Goal: Task Accomplishment & Management: Use online tool/utility

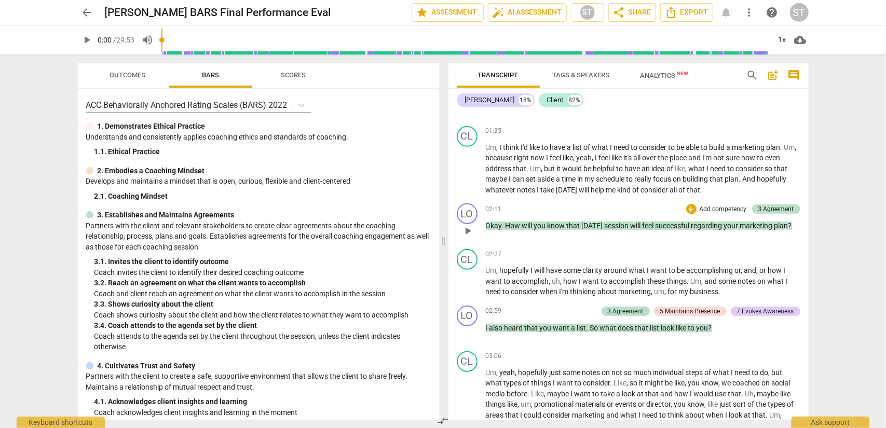
scroll to position [467, 0]
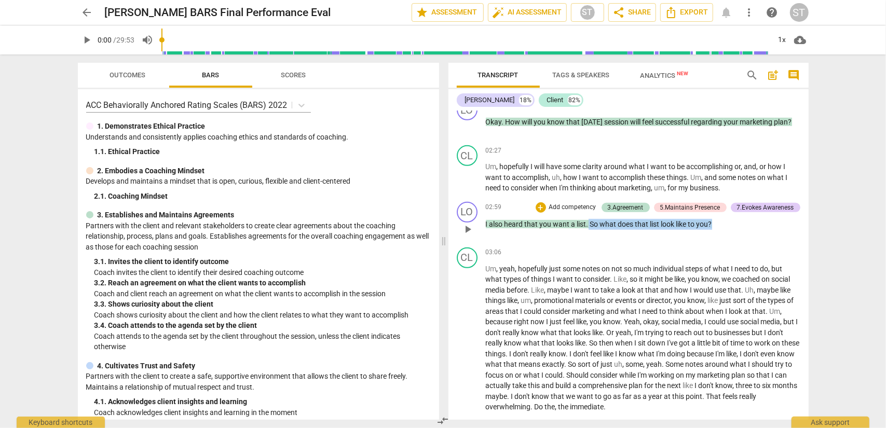
drag, startPoint x: 720, startPoint y: 236, endPoint x: 589, endPoint y: 241, distance: 131.5
click at [589, 239] on div "02:59 + Add competency 3.Agreement 5.Maintains Presence 7.Evokes Awareness keyb…" at bounding box center [643, 220] width 315 height 37
click at [599, 239] on div "02:59 + Add competency 3.Agreement 5.Maintains Presence 7.Evokes Awareness keyb…" at bounding box center [643, 220] width 315 height 37
drag, startPoint x: 736, startPoint y: 235, endPoint x: 520, endPoint y: 236, distance: 216.5
click at [484, 236] on div "LO play_arrow pause 02:59 + Add competency 3.Agreement 5.Maintains Presence 7.E…" at bounding box center [629, 221] width 360 height 46
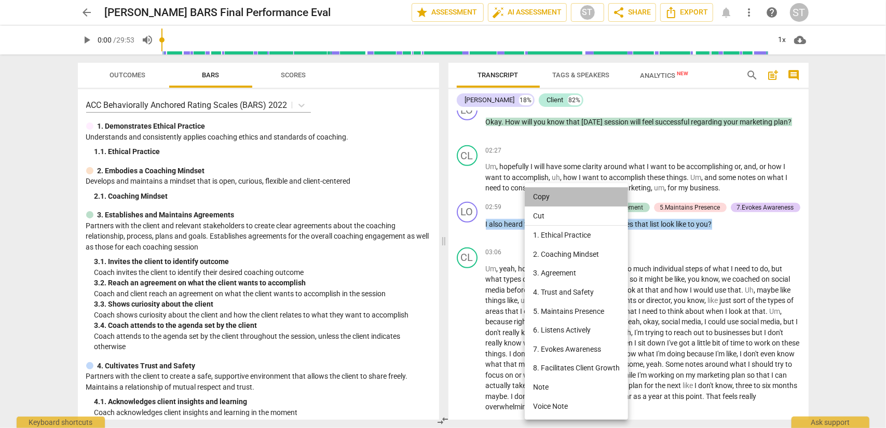
click at [543, 198] on li "Copy" at bounding box center [576, 196] width 103 height 19
copy p "I also heard that you want a list . So what does that list look like to you ?"
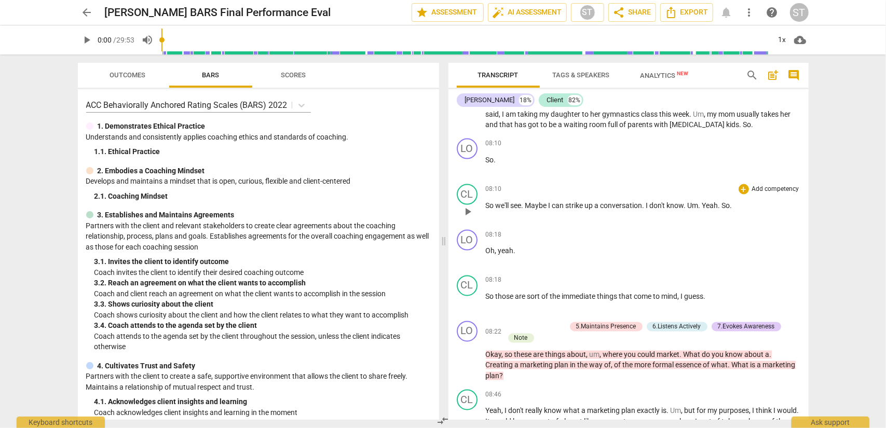
scroll to position [1246, 0]
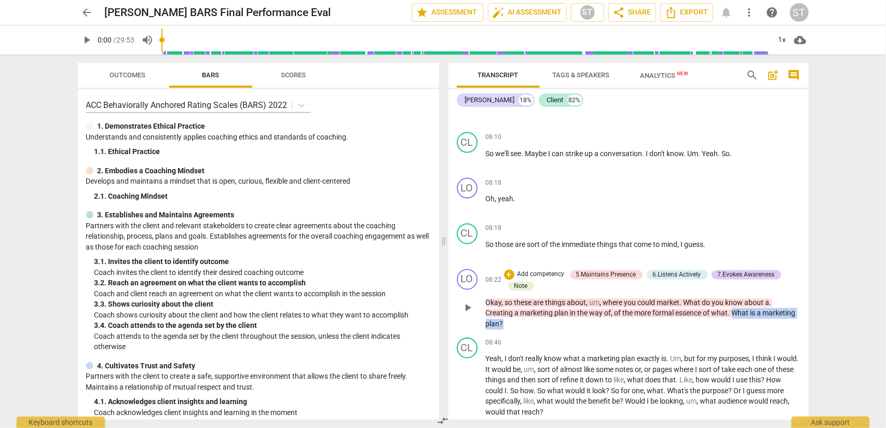
drag, startPoint x: 733, startPoint y: 334, endPoint x: 764, endPoint y: 344, distance: 33.3
click at [764, 330] on p "Okay , so these are things about , um , where you could market . What do you kn…" at bounding box center [643, 314] width 315 height 32
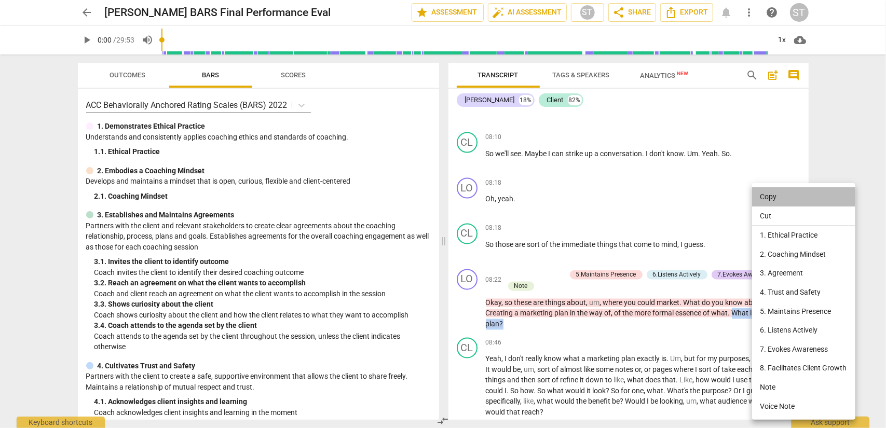
click at [776, 203] on li "Copy" at bounding box center [803, 196] width 103 height 19
copy p "What is a marketing plan ?"
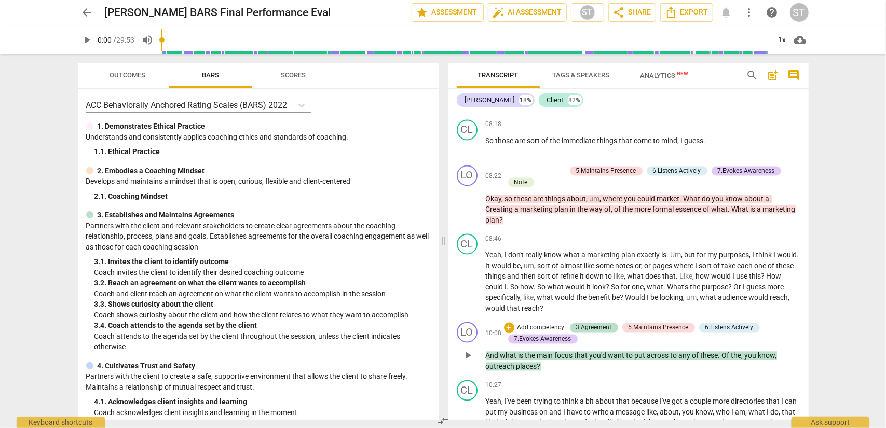
scroll to position [1506, 0]
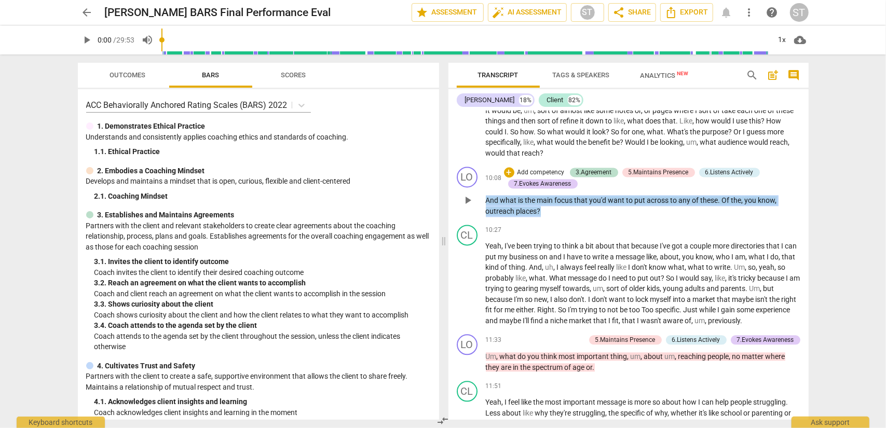
drag, startPoint x: 558, startPoint y: 234, endPoint x: 484, endPoint y: 223, distance: 74.5
click at [484, 221] on div "LO play_arrow pause 10:08 + Add competency 3.Agreement 5.Maintains Presence 6.L…" at bounding box center [629, 192] width 360 height 58
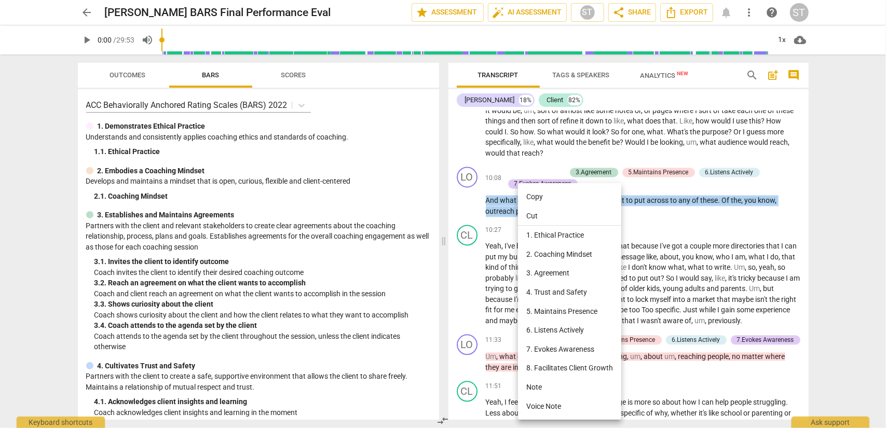
click at [543, 195] on li "Copy" at bounding box center [569, 196] width 103 height 19
copy p "And what is the main focus that you'd want to put across to any of these . Of t…"
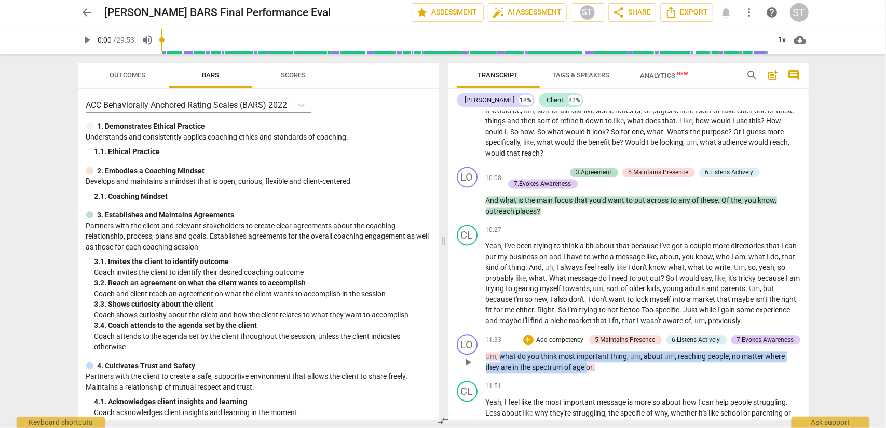
drag, startPoint x: 587, startPoint y: 400, endPoint x: 503, endPoint y: 388, distance: 84.4
click at [502, 373] on p "Um , what do you think most important thing , um , about um , reaching people ,…" at bounding box center [643, 362] width 315 height 21
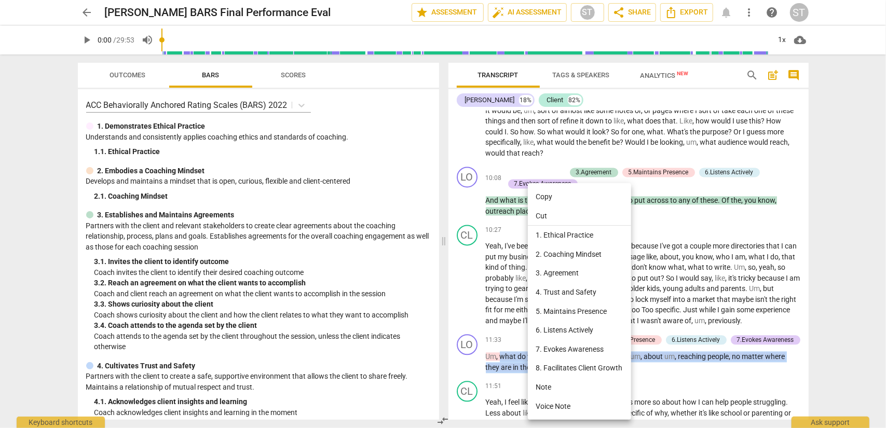
click at [574, 202] on li "Copy" at bounding box center [579, 196] width 103 height 19
copy p "what do you think most important thing , um , about um , reaching people , no m…"
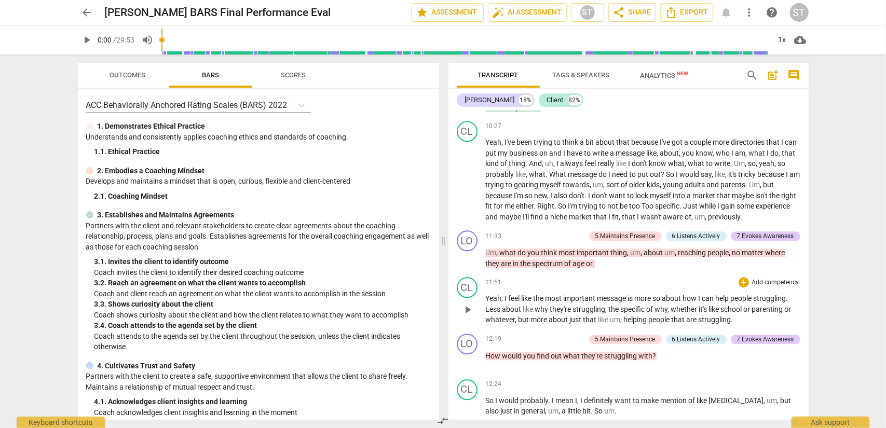
scroll to position [1662, 0]
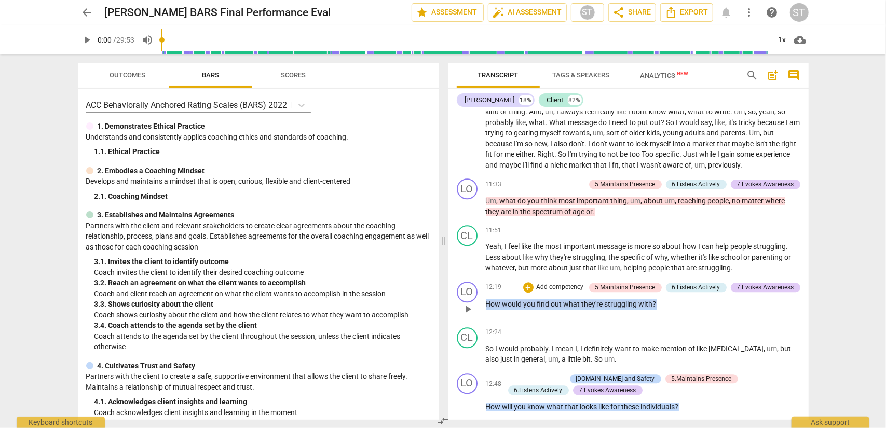
drag, startPoint x: 664, startPoint y: 333, endPoint x: 501, endPoint y: 336, distance: 163.1
click at [486, 310] on p "How would you find out what they're struggling with ?" at bounding box center [643, 304] width 315 height 11
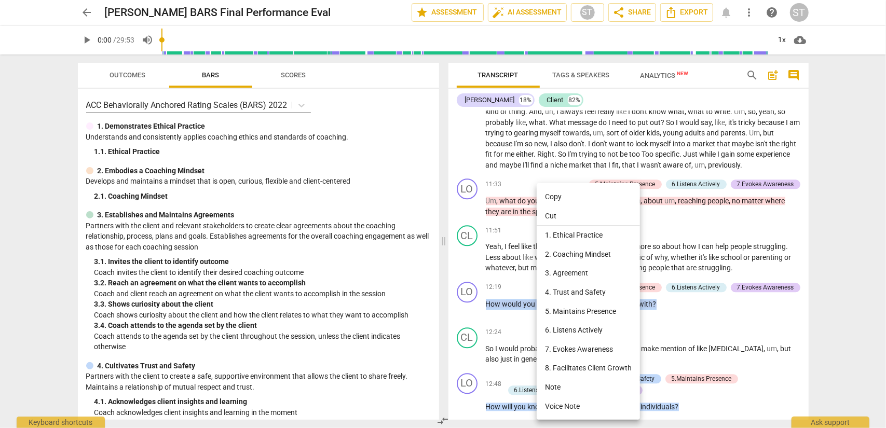
click at [572, 203] on li "Copy" at bounding box center [588, 196] width 103 height 19
copy p "How would you find out what they're struggling with ?"
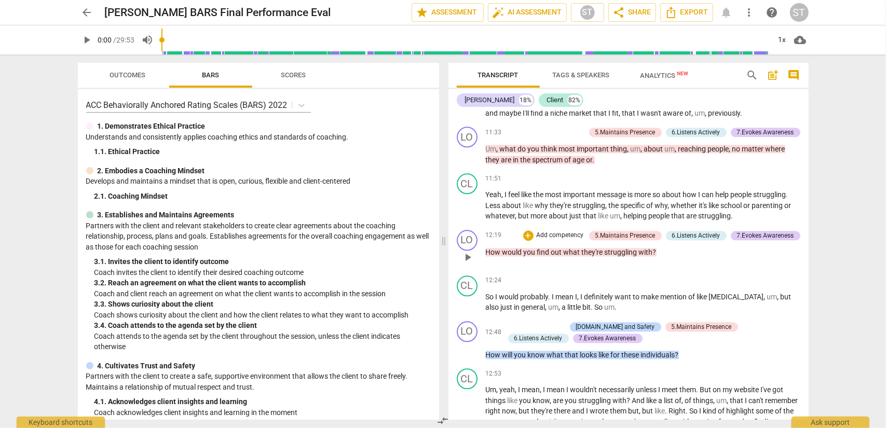
scroll to position [1765, 0]
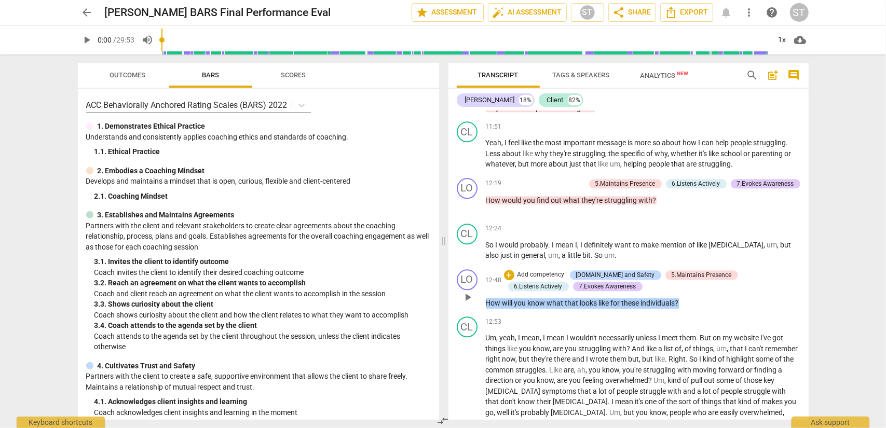
drag, startPoint x: 692, startPoint y: 336, endPoint x: 510, endPoint y: 339, distance: 181.7
click at [480, 313] on div "LO play_arrow pause 12:48 + Add competency [DOMAIN_NAME] and Safety 5.Maintains…" at bounding box center [629, 289] width 360 height 48
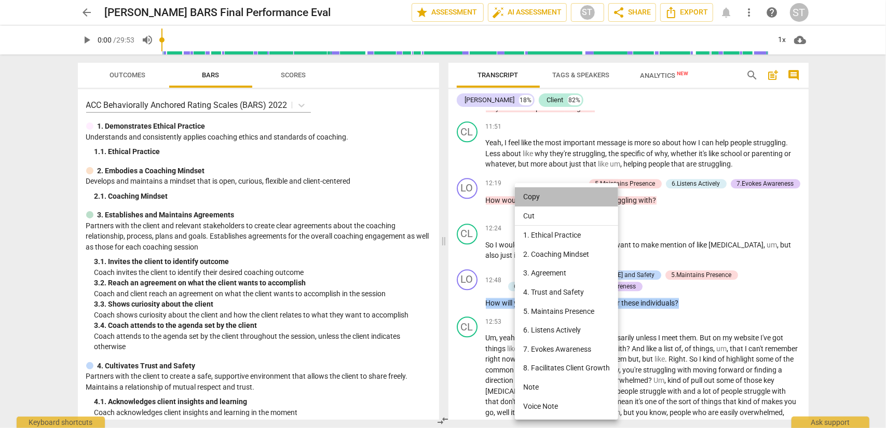
click at [567, 201] on li "Copy" at bounding box center [566, 196] width 103 height 19
copy p "How will you know what that looks like for these individuals ?"
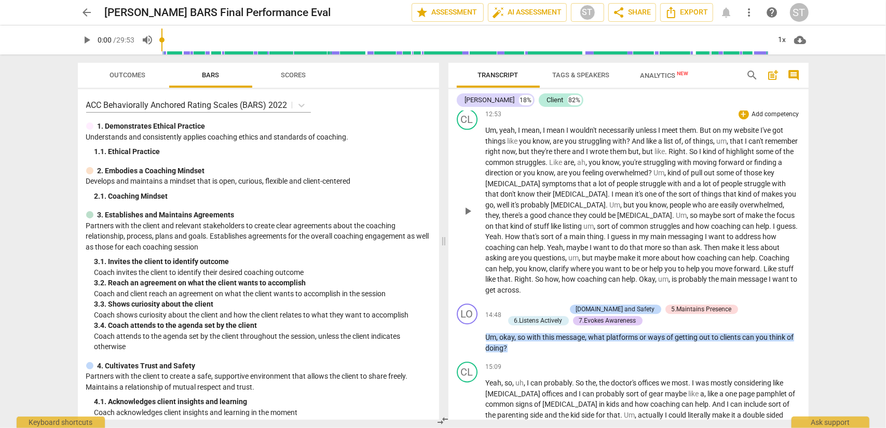
scroll to position [2025, 0]
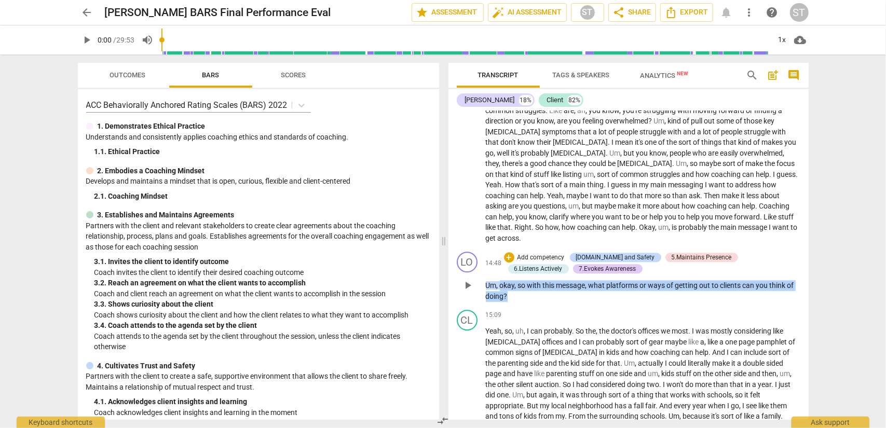
drag, startPoint x: 521, startPoint y: 320, endPoint x: 499, endPoint y: 306, distance: 25.6
click at [499, 302] on p "Um , okay , so with this message , what platforms or ways of getting out to cli…" at bounding box center [643, 290] width 315 height 21
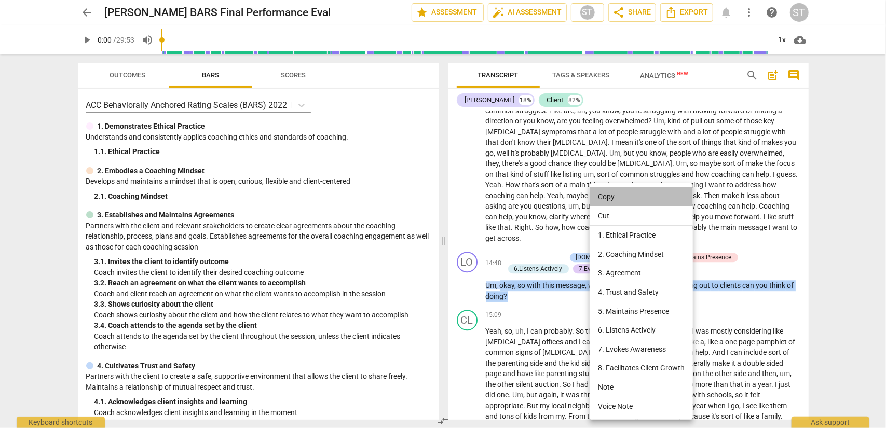
click at [630, 193] on li "Copy" at bounding box center [641, 196] width 103 height 19
copy p "okay , so with this message , what platforms or ways of getting out to clients …"
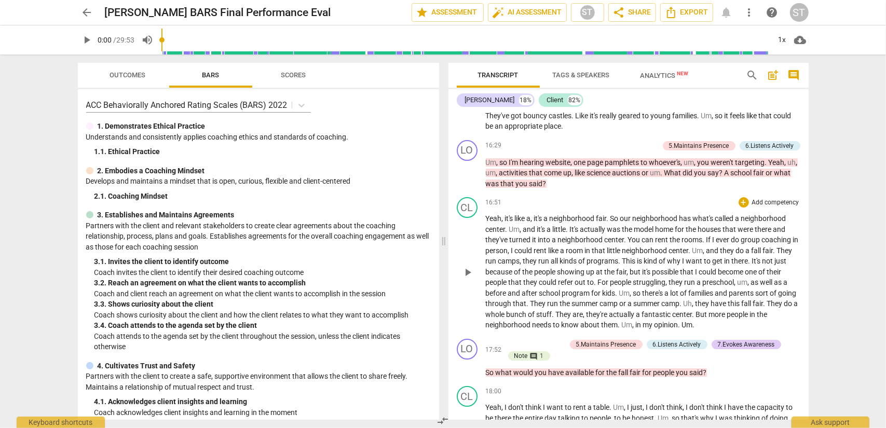
scroll to position [2388, 0]
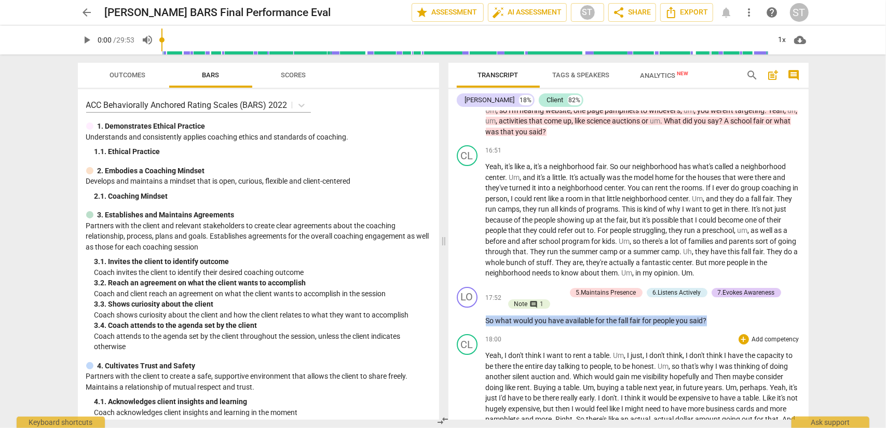
drag, startPoint x: 722, startPoint y: 342, endPoint x: 545, endPoint y: 358, distance: 177.3
click at [498, 362] on div "LO play_arrow pause 00:03 + Add competency keyboard_arrow_right Good afternoon …" at bounding box center [629, 265] width 360 height 309
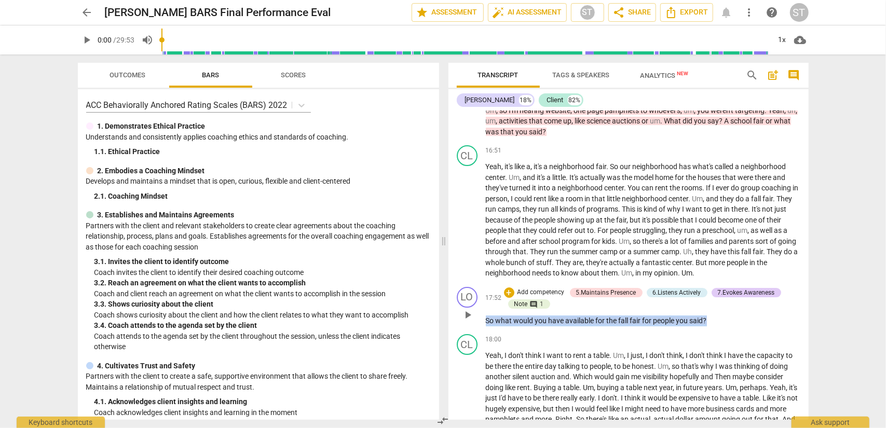
drag, startPoint x: 717, startPoint y: 338, endPoint x: 508, endPoint y: 345, distance: 209.4
click at [482, 331] on div "LO play_arrow pause 17:52 + Add competency 5.Maintains Presence 6.Listens Activ…" at bounding box center [629, 307] width 360 height 48
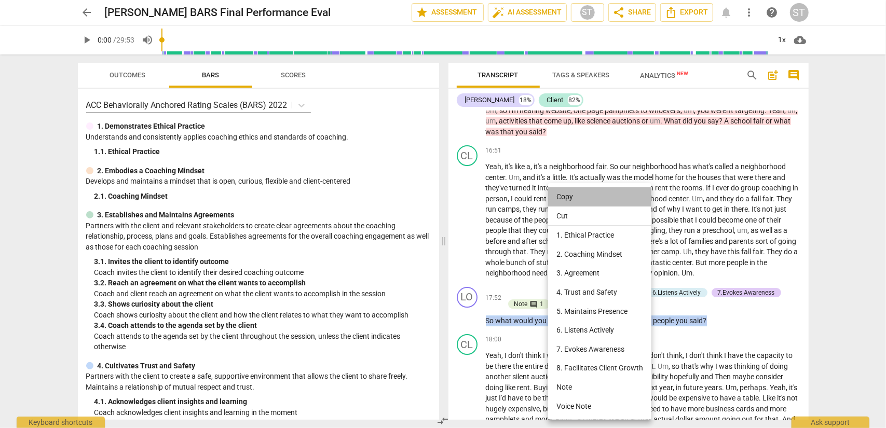
click at [586, 199] on li "Copy" at bounding box center [599, 196] width 103 height 19
copy p "So what would you have available for the fall fair for people you said ?"
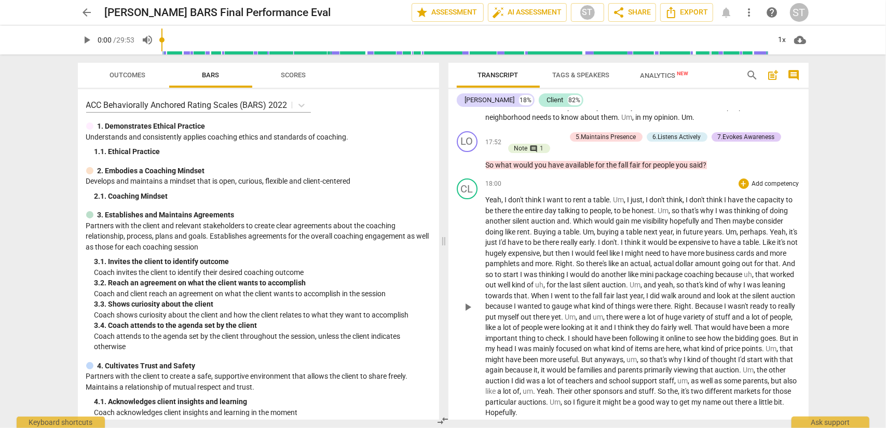
scroll to position [2648, 0]
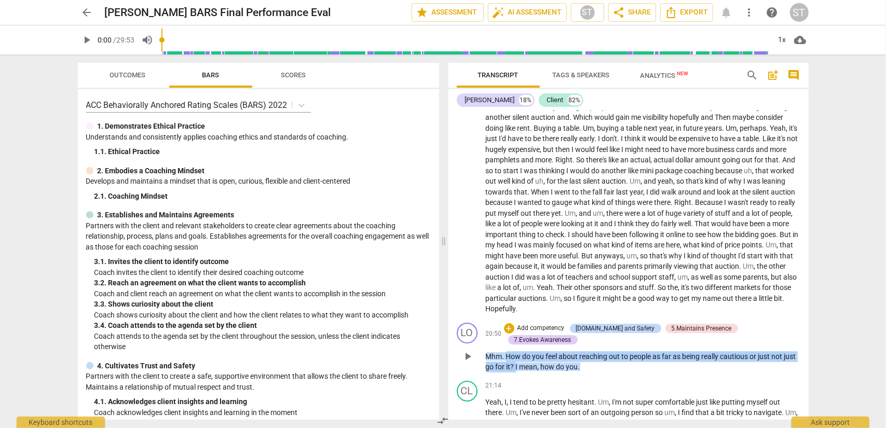
drag, startPoint x: 529, startPoint y: 379, endPoint x: 507, endPoint y: 366, distance: 25.4
click at [507, 366] on p "Mhm . How do you feel about reaching out to people as far as being really cauti…" at bounding box center [643, 362] width 315 height 21
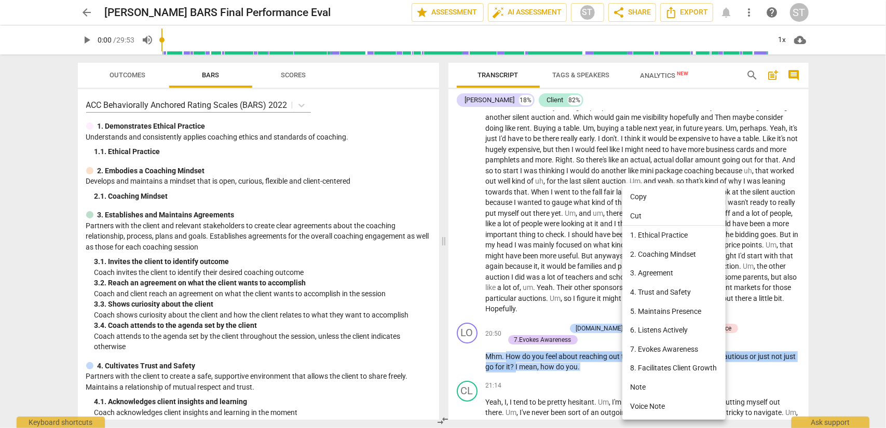
drag, startPoint x: 660, startPoint y: 196, endPoint x: 698, endPoint y: 208, distance: 39.7
click at [660, 197] on li "Copy" at bounding box center [674, 196] width 103 height 19
copy p "How do you feel about reaching out to people as far as being really cautious or…"
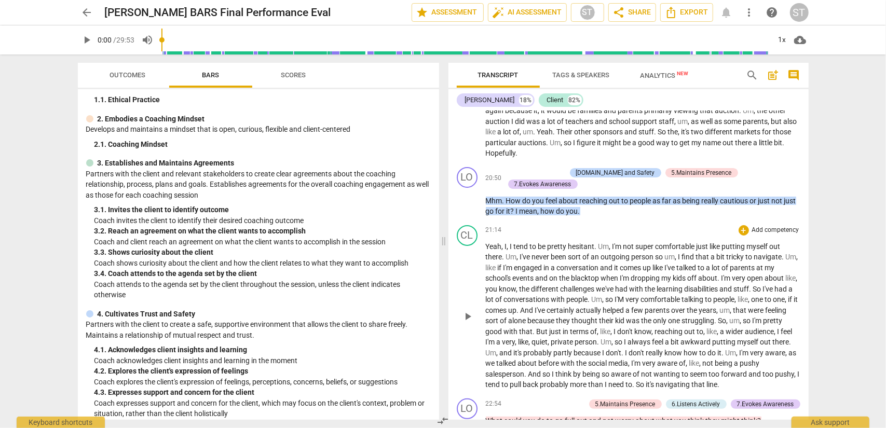
scroll to position [2856, 0]
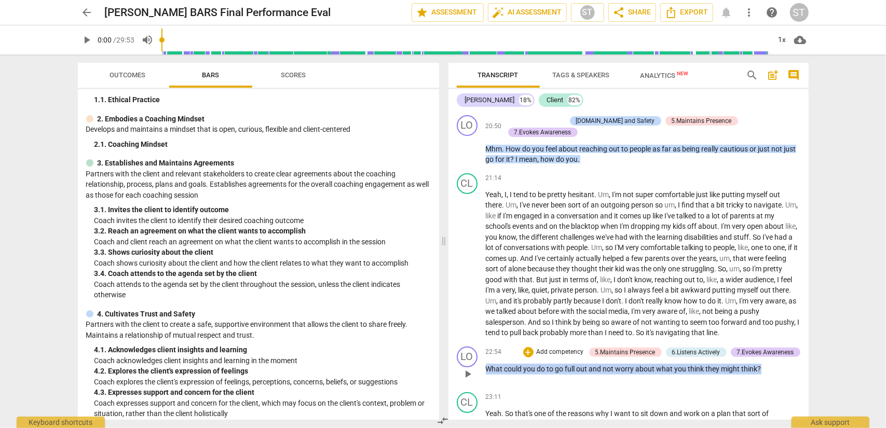
drag, startPoint x: 782, startPoint y: 377, endPoint x: 475, endPoint y: 380, distance: 307.9
click at [475, 380] on div "LO play_arrow pause 22:54 + Add competency 5.Maintains Presence 6.Listens Activ…" at bounding box center [629, 366] width 360 height 46
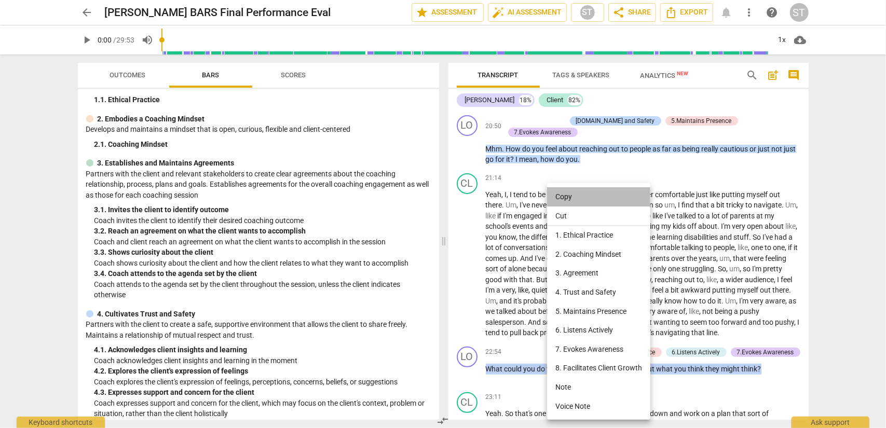
click at [584, 202] on li "Copy" at bounding box center [598, 196] width 103 height 19
copy p "What could you do to go full out and not worry about what you think they might …"
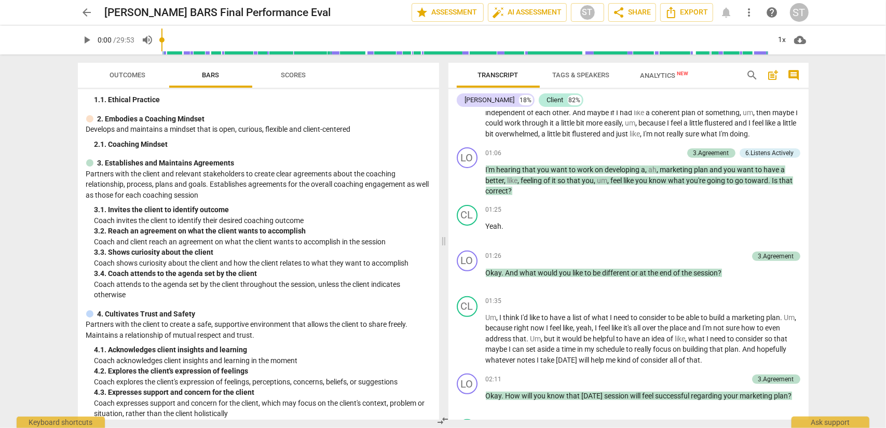
scroll to position [155, 0]
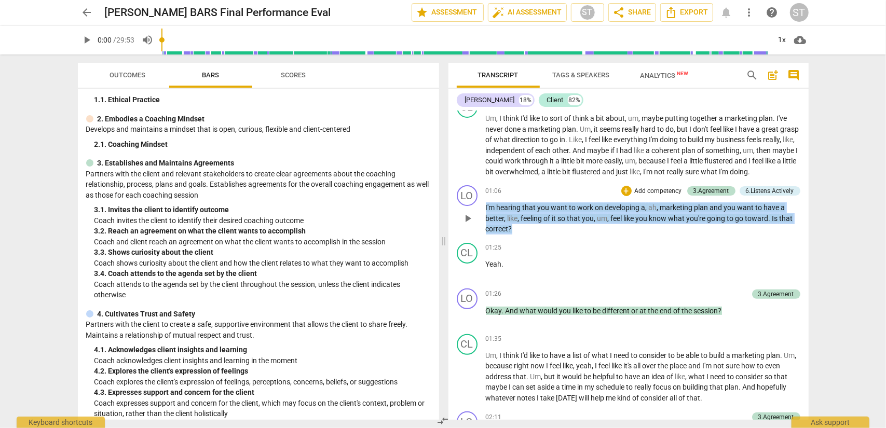
drag, startPoint x: 520, startPoint y: 239, endPoint x: 485, endPoint y: 213, distance: 43.4
click at [485, 213] on div "LO play_arrow pause 01:06 + Add competency 3.Agreement 6.Listens Actively keybo…" at bounding box center [629, 210] width 360 height 58
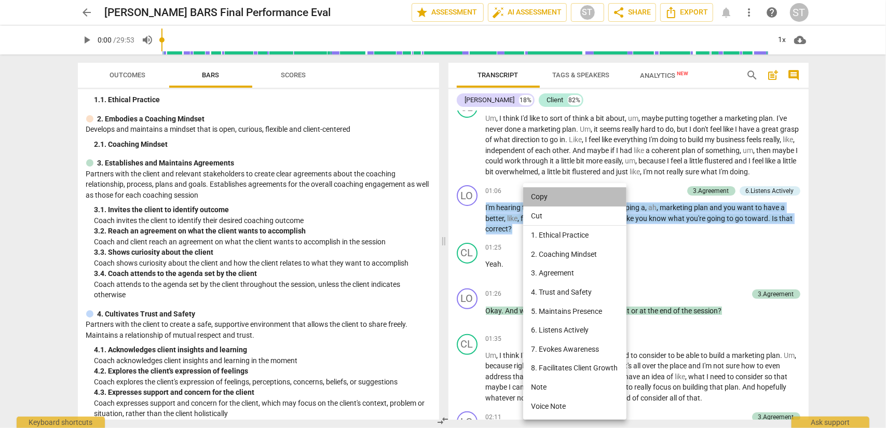
click at [537, 198] on li "Copy" at bounding box center [574, 196] width 103 height 19
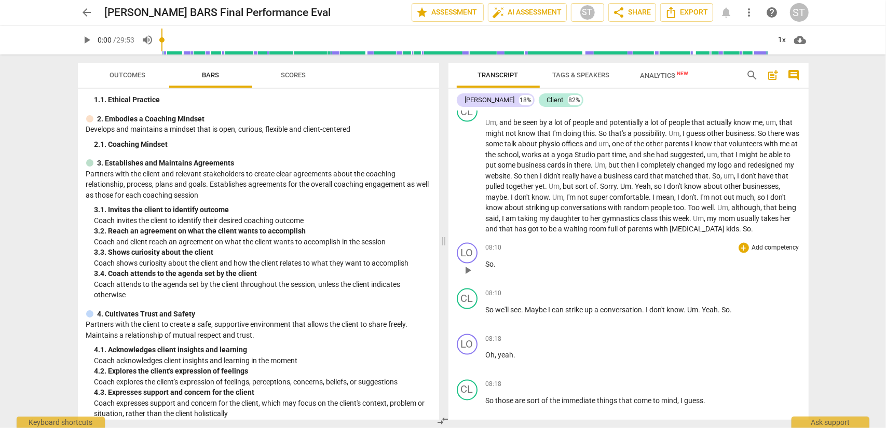
scroll to position [1298, 0]
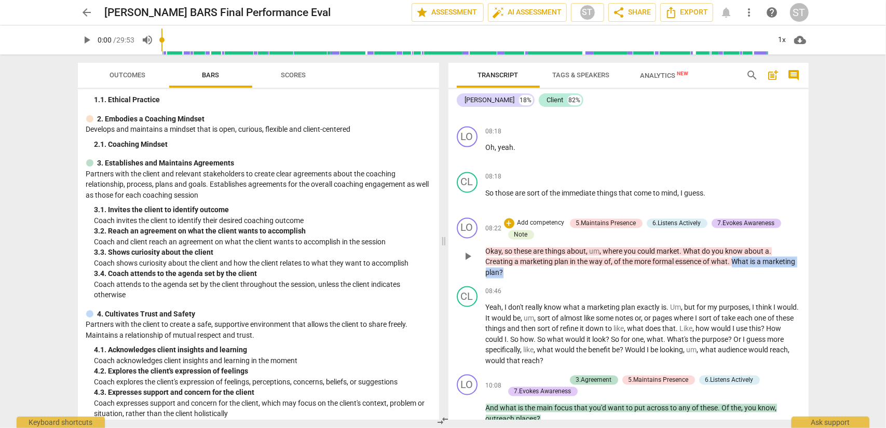
drag, startPoint x: 733, startPoint y: 283, endPoint x: 734, endPoint y: 293, distance: 10.4
click at [734, 279] on p "Okay , so these are things about , um , where you could market . What do you kn…" at bounding box center [643, 263] width 315 height 32
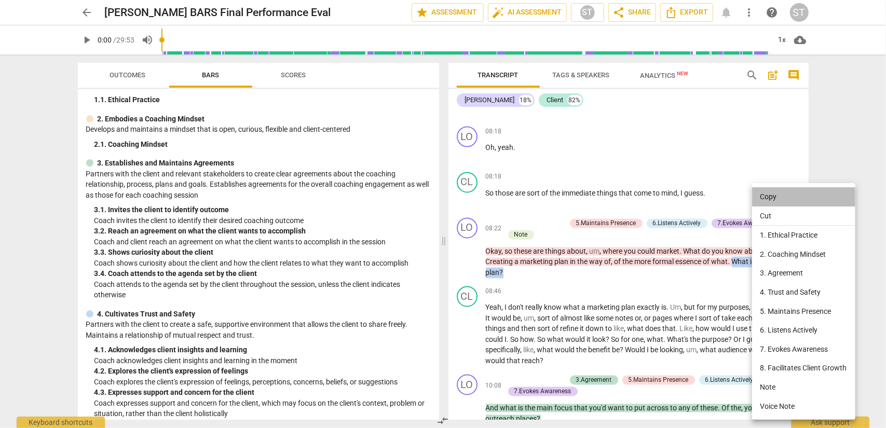
drag, startPoint x: 776, startPoint y: 197, endPoint x: 876, endPoint y: 204, distance: 100.5
click at [777, 199] on li "Copy" at bounding box center [803, 196] width 103 height 19
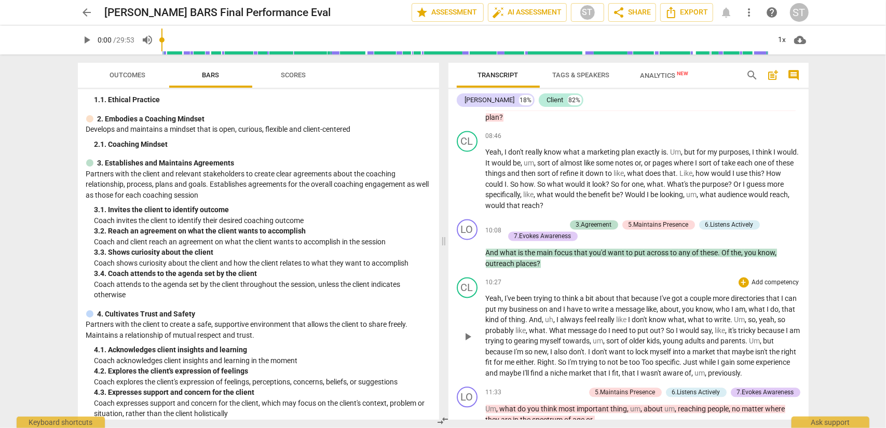
scroll to position [1505, 0]
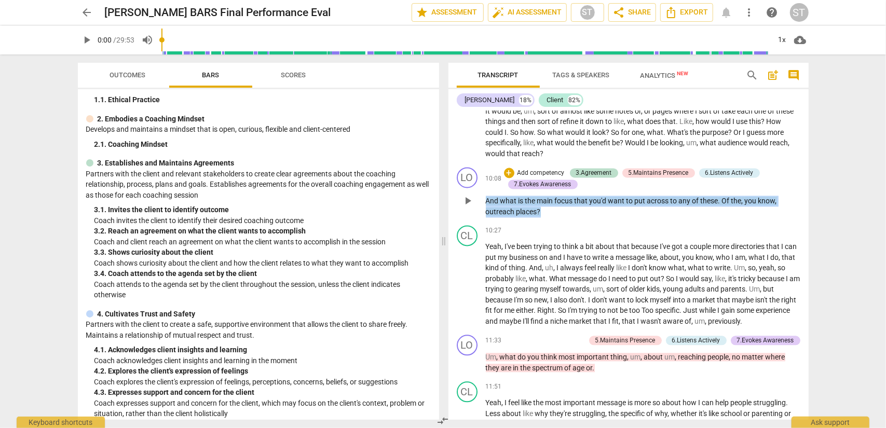
drag, startPoint x: 559, startPoint y: 234, endPoint x: 501, endPoint y: 224, distance: 58.5
click at [489, 217] on p "And what is the main focus that you'd want to put across to any of these . Of t…" at bounding box center [643, 206] width 315 height 21
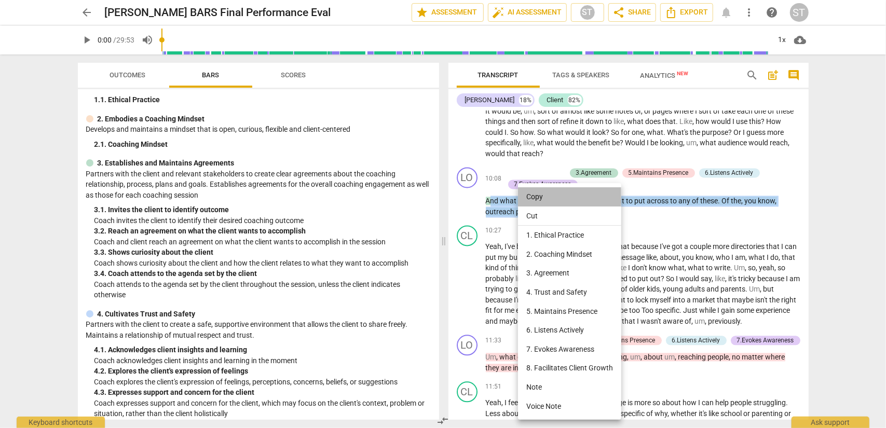
click at [562, 199] on li "Copy" at bounding box center [569, 196] width 103 height 19
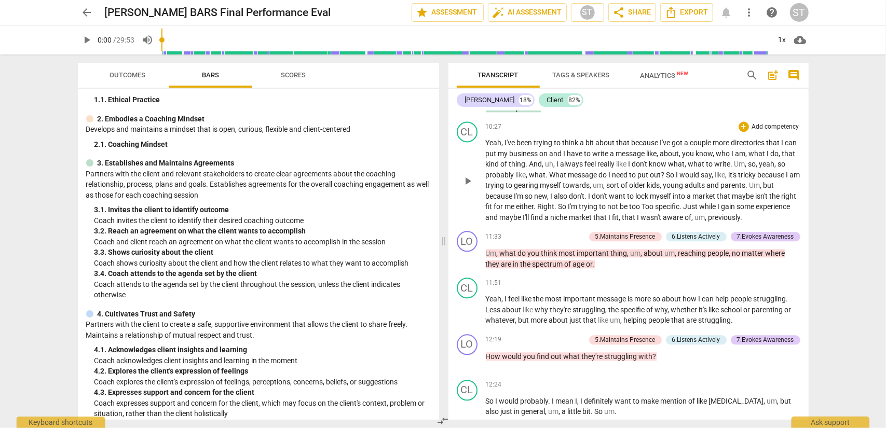
scroll to position [1661, 0]
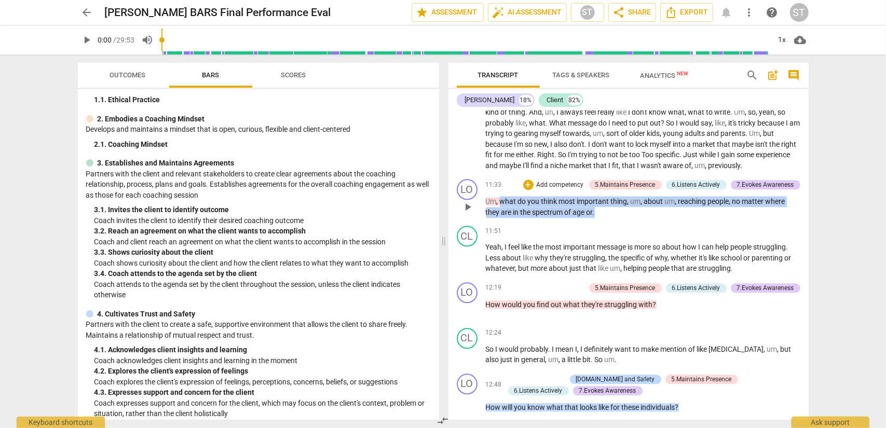
drag, startPoint x: 607, startPoint y: 246, endPoint x: 502, endPoint y: 230, distance: 106.5
click at [502, 218] on p "Um , what do you think most important thing , um , about um , reaching people ,…" at bounding box center [643, 206] width 315 height 21
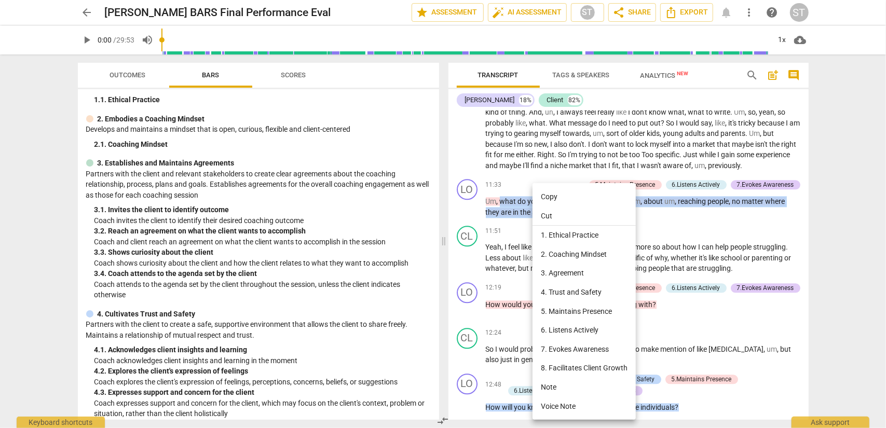
click at [559, 197] on li "Copy" at bounding box center [584, 196] width 103 height 19
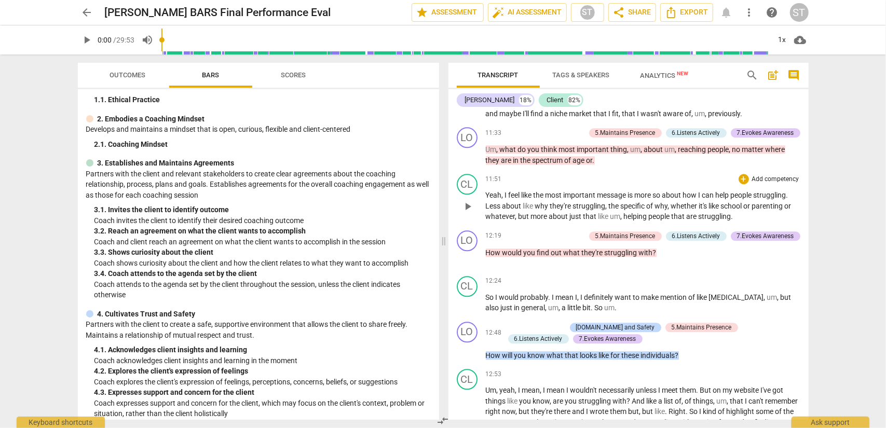
scroll to position [1765, 0]
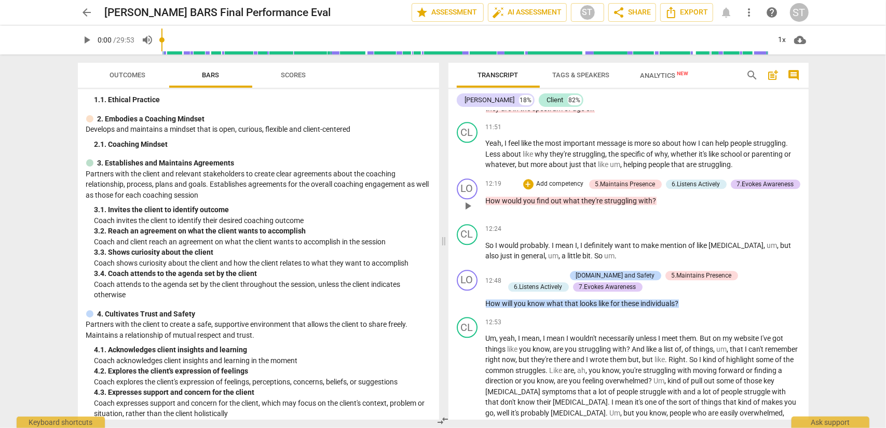
click at [679, 207] on p "How would you find out what they're struggling with ?" at bounding box center [643, 201] width 315 height 11
drag, startPoint x: 674, startPoint y: 235, endPoint x: 482, endPoint y: 240, distance: 192.2
click at [482, 220] on div "LO play_arrow pause 12:19 + Add competency 5.Maintains Presence 6.Listens Activ…" at bounding box center [629, 197] width 360 height 46
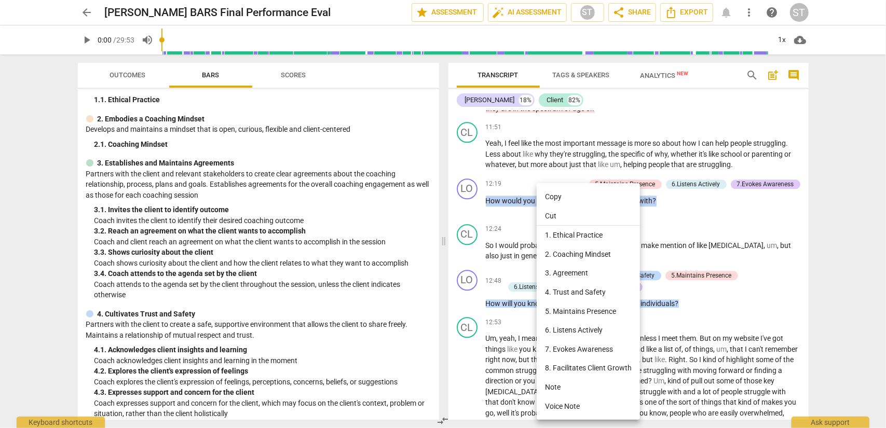
click at [570, 199] on li "Copy" at bounding box center [588, 196] width 103 height 19
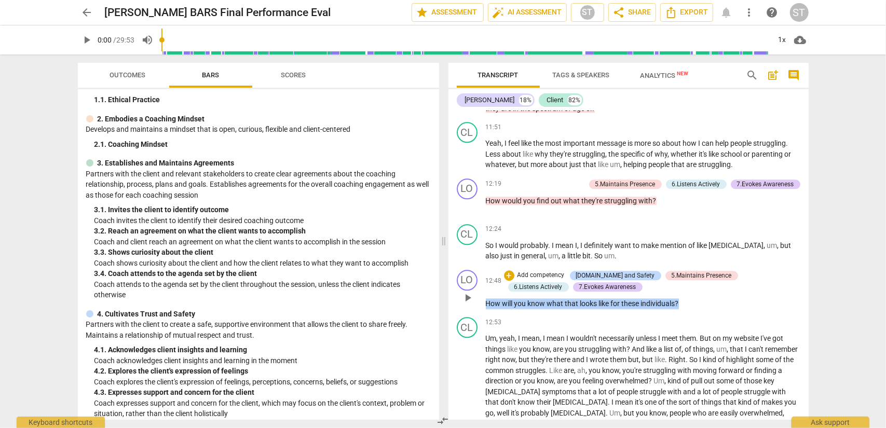
drag, startPoint x: 664, startPoint y: 333, endPoint x: 488, endPoint y: 330, distance: 175.5
click at [478, 314] on div "LO play_arrow pause 12:48 + Add competency [DOMAIN_NAME] and Safety 5.Maintains…" at bounding box center [629, 290] width 360 height 48
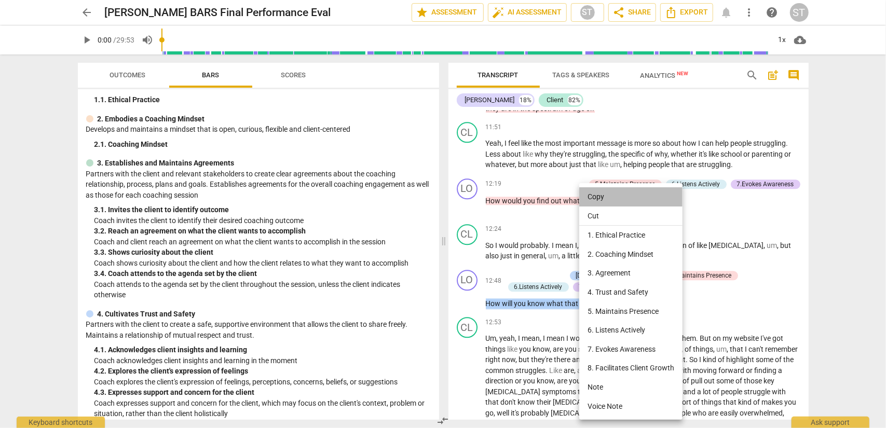
click at [598, 197] on li "Copy" at bounding box center [630, 196] width 103 height 19
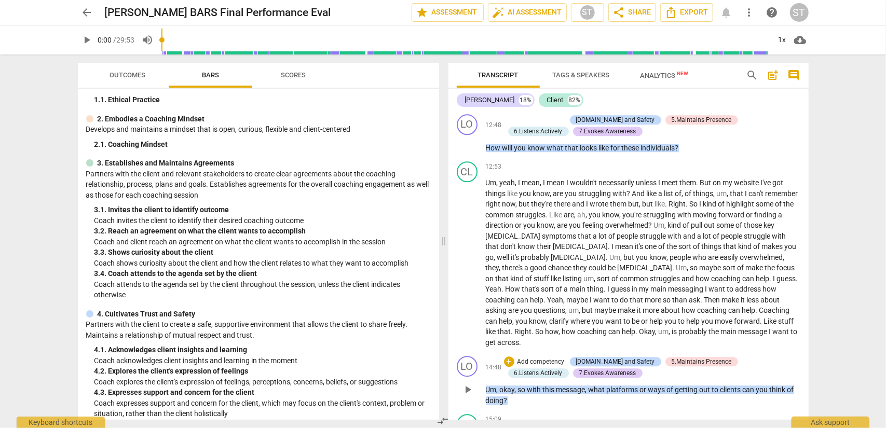
scroll to position [2024, 0]
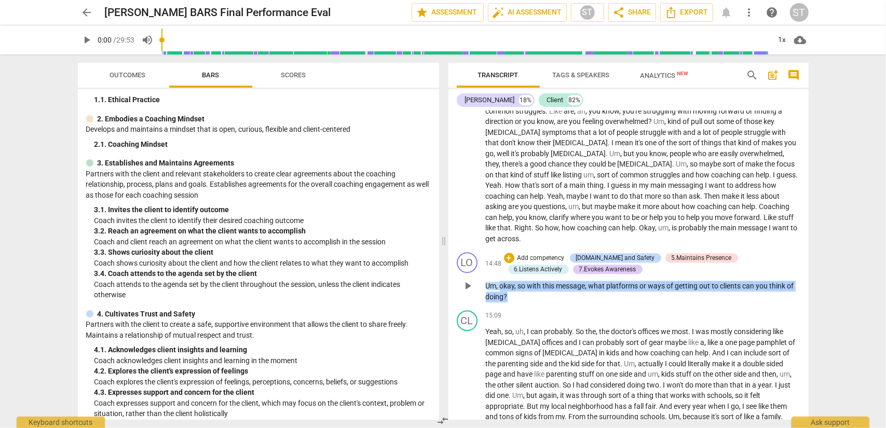
drag, startPoint x: 502, startPoint y: 303, endPoint x: 511, endPoint y: 318, distance: 17.7
click at [511, 302] on p "Um , okay , so with this message , what platforms or ways of getting out to cli…" at bounding box center [643, 291] width 315 height 21
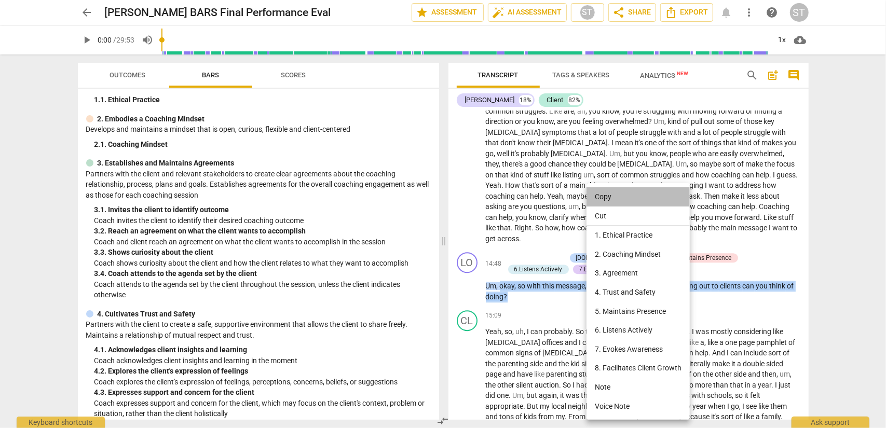
click at [608, 197] on li "Copy" at bounding box center [638, 196] width 103 height 19
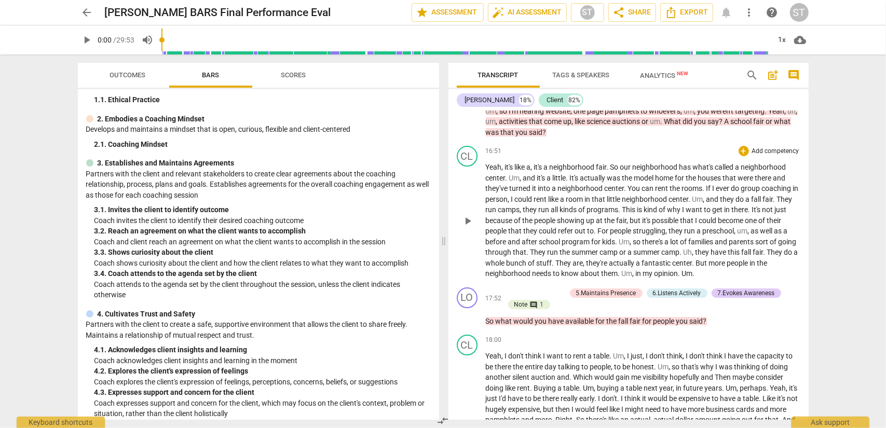
scroll to position [2440, 0]
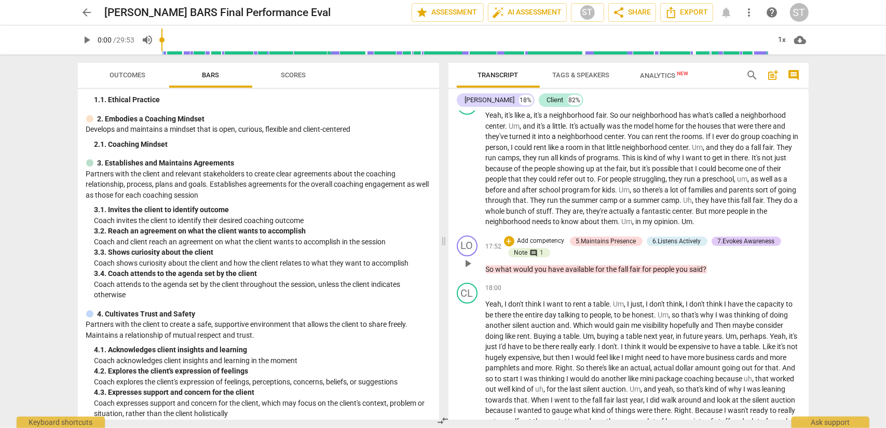
drag, startPoint x: 715, startPoint y: 283, endPoint x: 502, endPoint y: 294, distance: 214.2
click at [502, 275] on div "17:52 + Add competency 5.Maintains Presence 6.Listens Actively 7.Evokes Awarene…" at bounding box center [643, 255] width 315 height 39
drag, startPoint x: 723, startPoint y: 288, endPoint x: 487, endPoint y: 300, distance: 236.0
click at [487, 279] on div "LO play_arrow pause 17:52 + Add competency 5.Maintains Presence 6.Listens Activ…" at bounding box center [629, 256] width 360 height 48
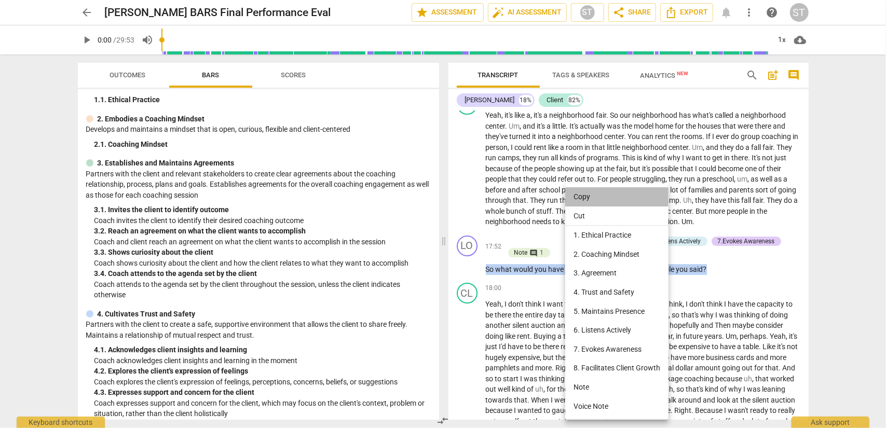
click at [611, 196] on li "Copy" at bounding box center [616, 196] width 103 height 19
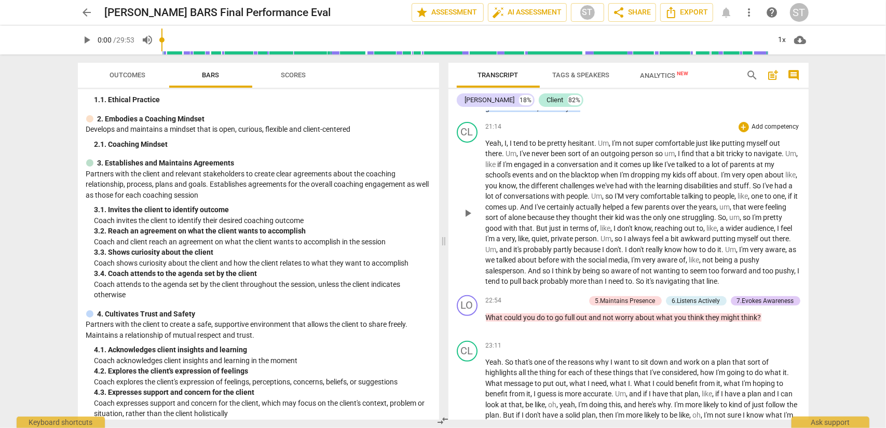
scroll to position [2959, 0]
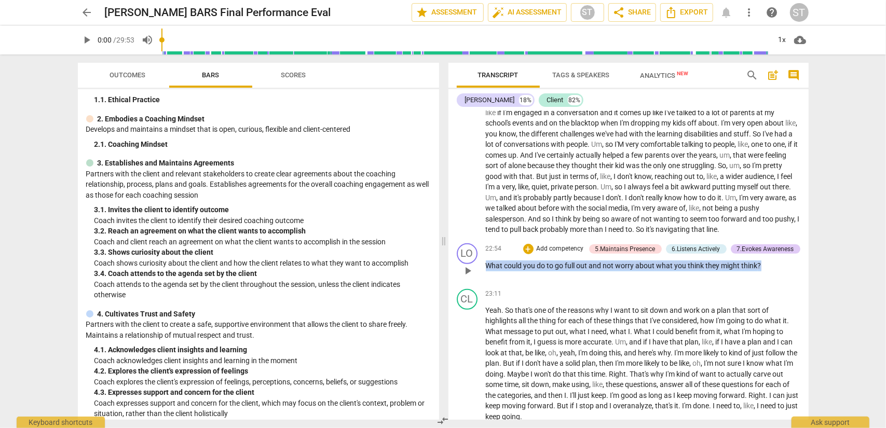
drag, startPoint x: 784, startPoint y: 274, endPoint x: 510, endPoint y: 277, distance: 274.2
click at [475, 279] on div "LO play_arrow pause 22:54 + Add competency 5.Maintains Presence 6.Listens Activ…" at bounding box center [629, 262] width 360 height 46
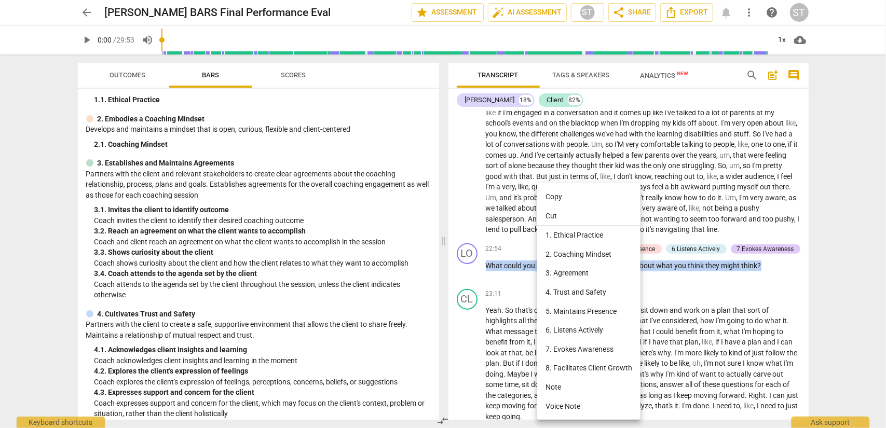
click at [579, 202] on li "Copy" at bounding box center [588, 196] width 103 height 19
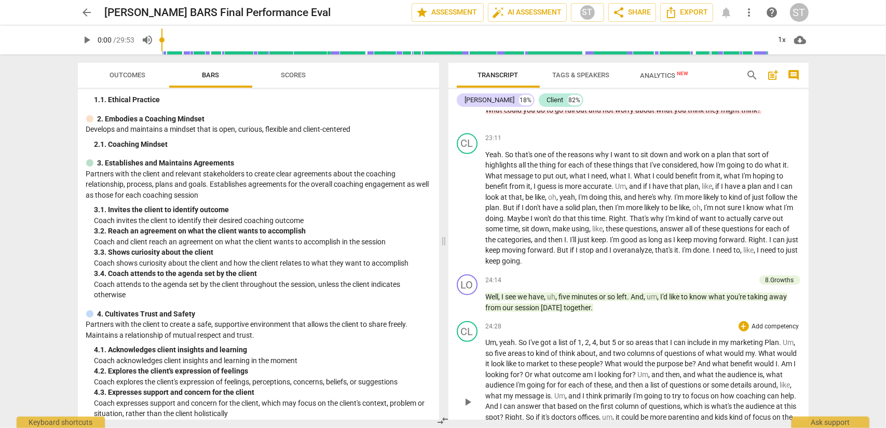
scroll to position [3167, 0]
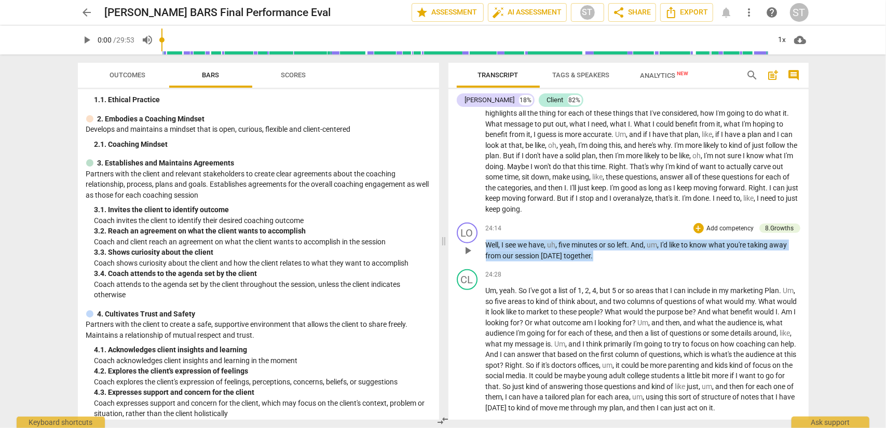
drag, startPoint x: 602, startPoint y: 266, endPoint x: 484, endPoint y: 251, distance: 119.4
click at [484, 251] on div "LO play_arrow pause 24:14 + Add competency 8.Growths keyboard_arrow_right Well …" at bounding box center [629, 242] width 360 height 47
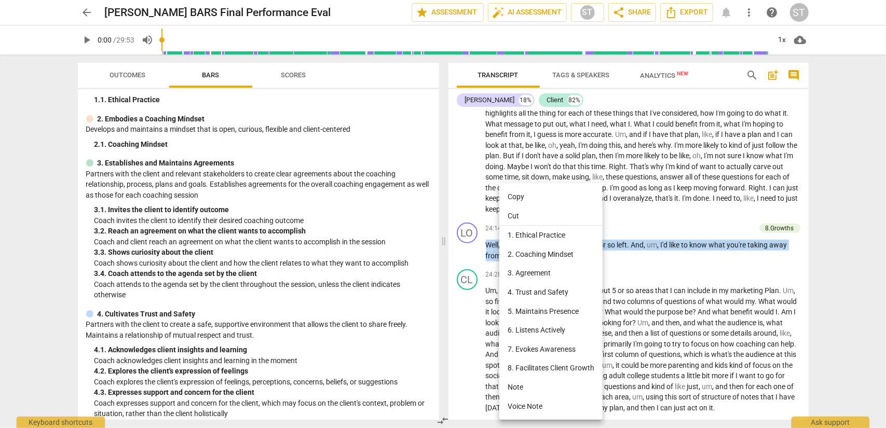
click at [523, 192] on li "Copy" at bounding box center [550, 196] width 103 height 19
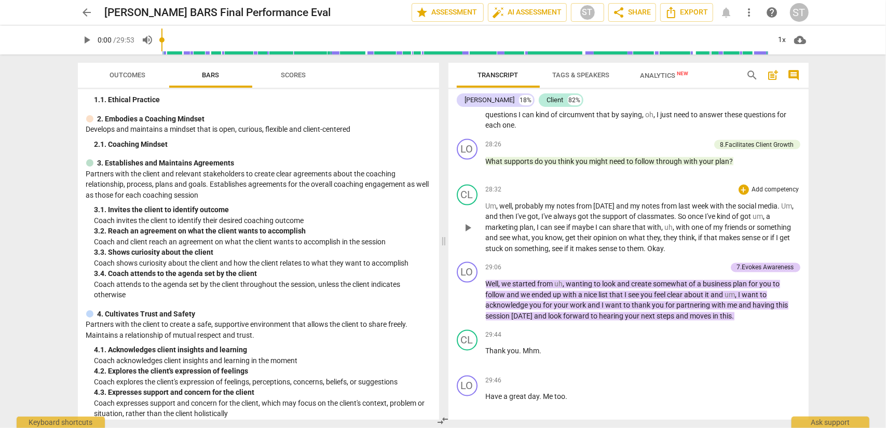
scroll to position [3894, 0]
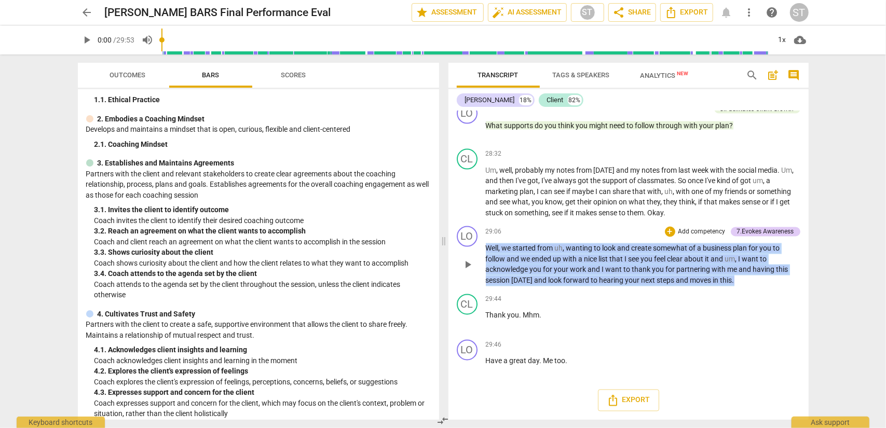
drag, startPoint x: 735, startPoint y: 283, endPoint x: 486, endPoint y: 255, distance: 250.8
click at [486, 255] on p "Well , we started from uh , wanting to look and create somewhat of a business p…" at bounding box center [643, 265] width 315 height 43
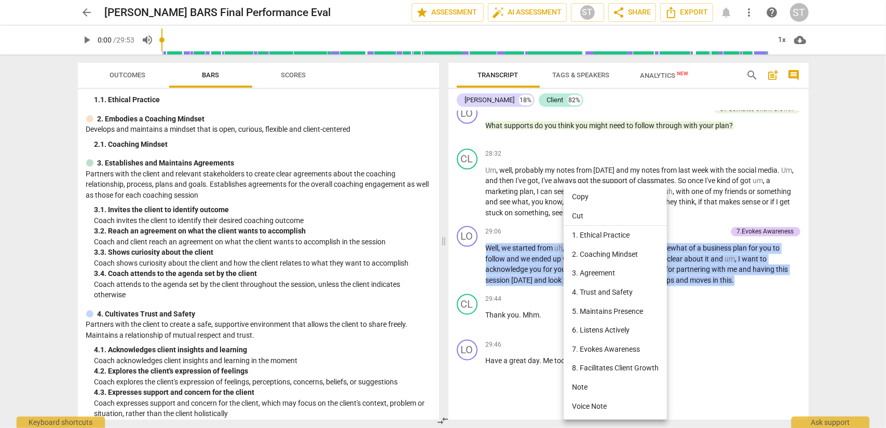
click at [605, 202] on li "Copy" at bounding box center [615, 196] width 103 height 19
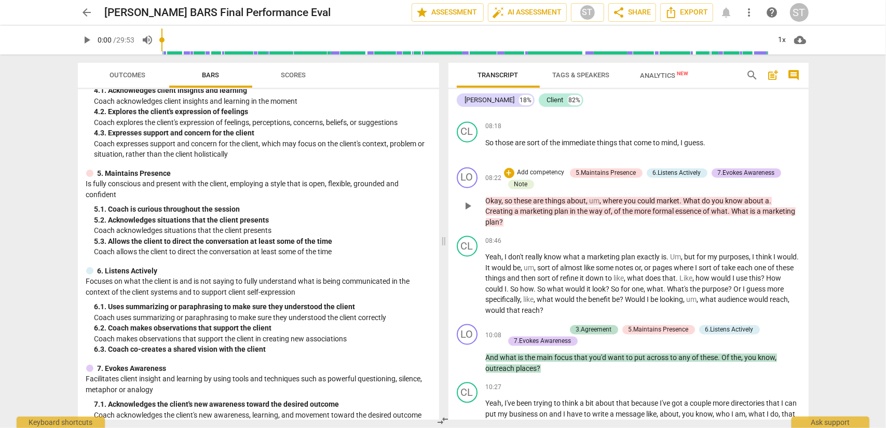
scroll to position [1244, 0]
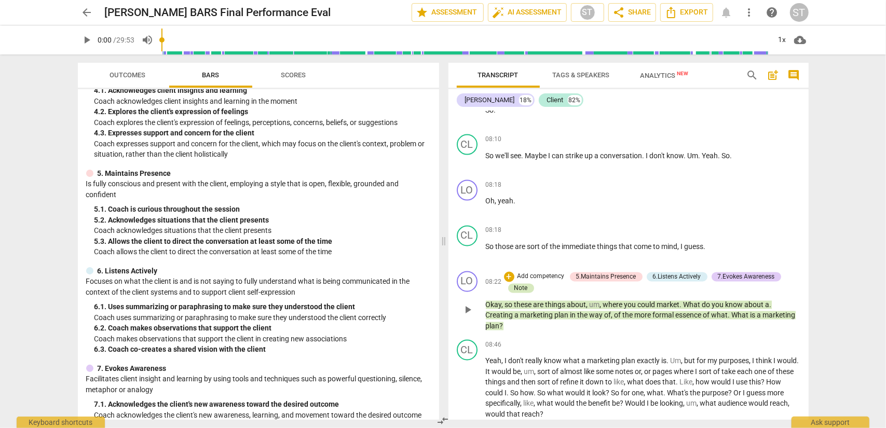
click at [523, 293] on div "Note" at bounding box center [521, 288] width 13 height 9
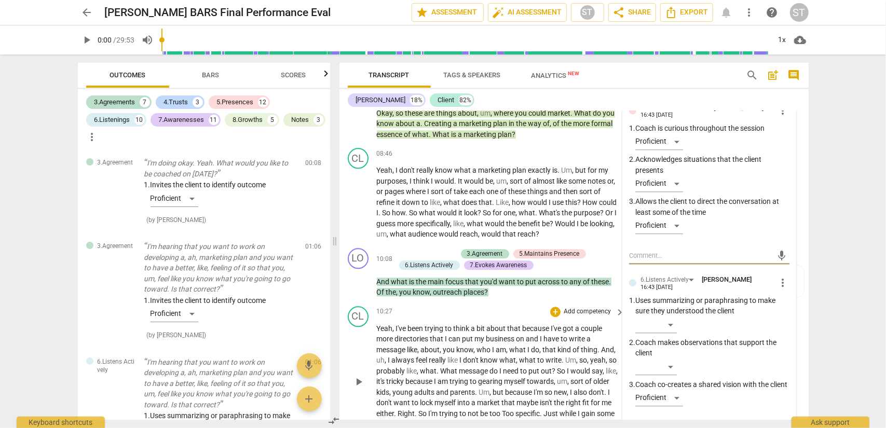
scroll to position [1365, 0]
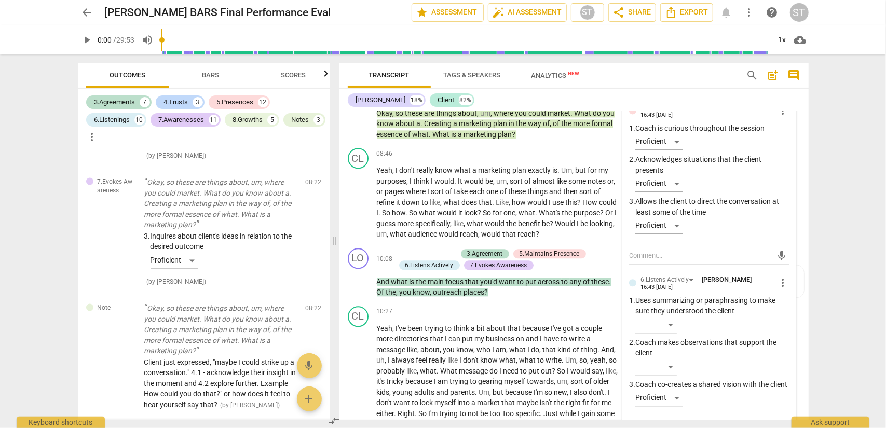
drag, startPoint x: 238, startPoint y: 402, endPoint x: 234, endPoint y: 420, distance: 18.0
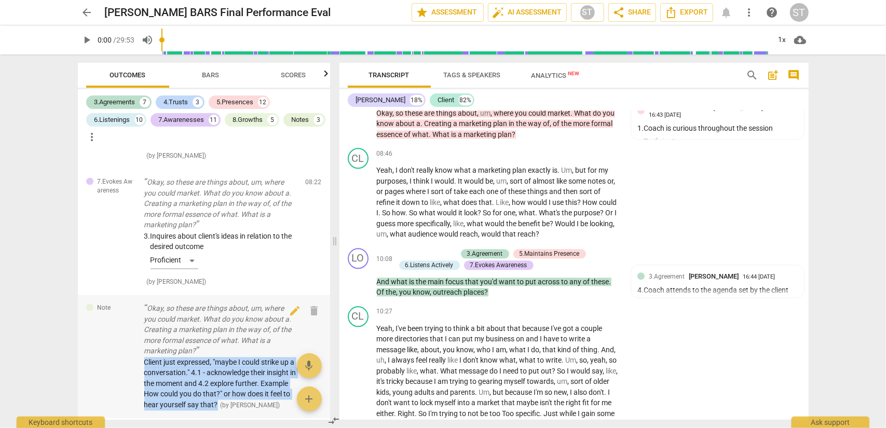
drag, startPoint x: 247, startPoint y: 406, endPoint x: 136, endPoint y: 361, distance: 119.1
click at [136, 361] on div "Note Okay, so these are things about, um, where you could market. What do you k…" at bounding box center [204, 357] width 252 height 124
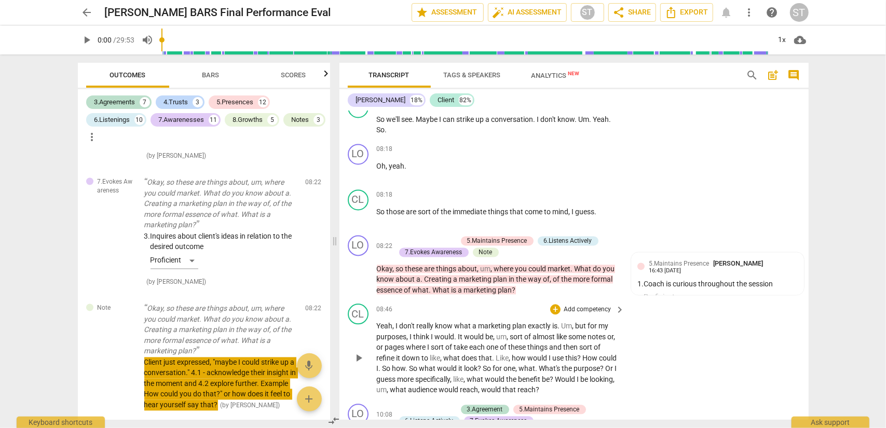
scroll to position [1422, 0]
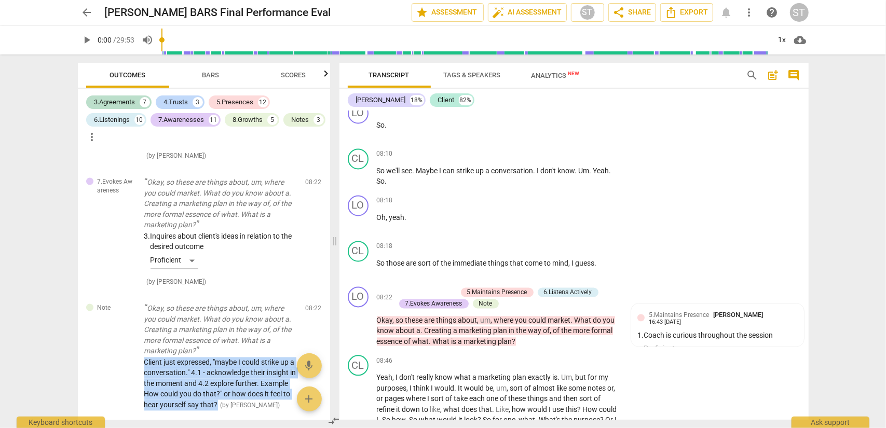
click at [206, 76] on span "Bars" at bounding box center [210, 75] width 17 height 8
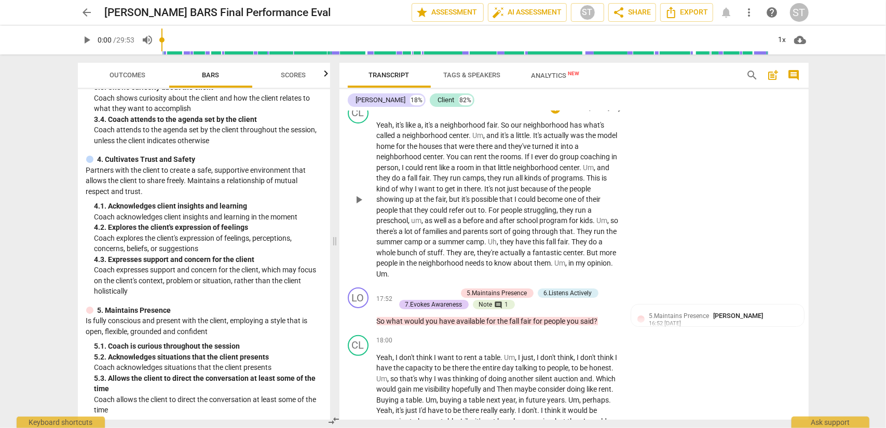
scroll to position [2720, 0]
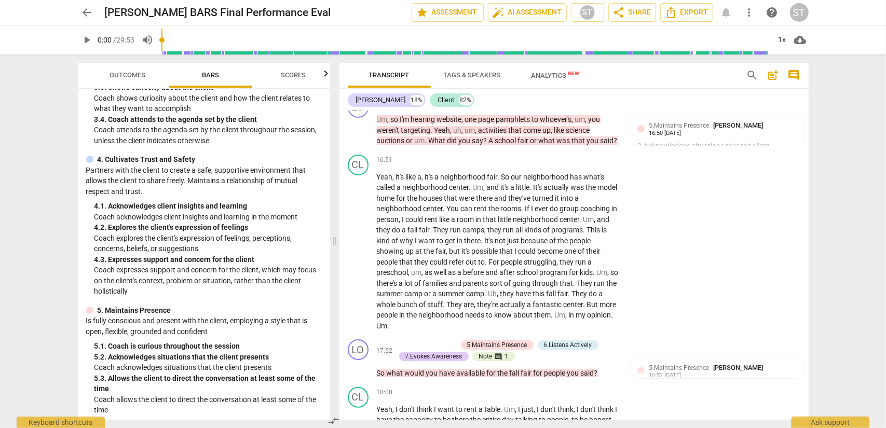
click at [88, 11] on span "arrow_back" at bounding box center [87, 12] width 12 height 12
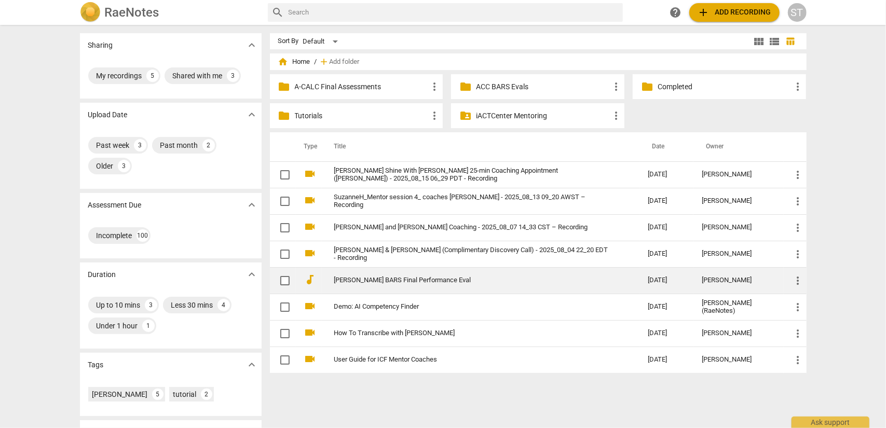
click at [794, 281] on span "more_vert" at bounding box center [798, 281] width 12 height 12
click at [794, 281] on li "Move" at bounding box center [809, 279] width 39 height 25
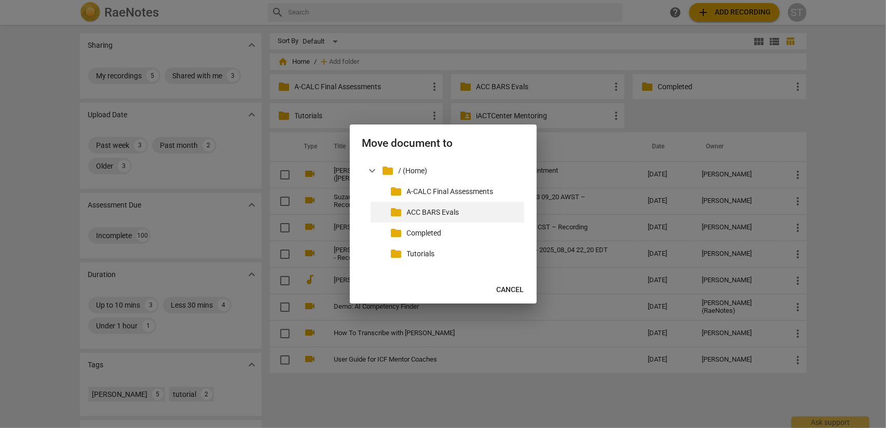
click at [468, 210] on p "ACC BARS Evals" at bounding box center [463, 212] width 113 height 11
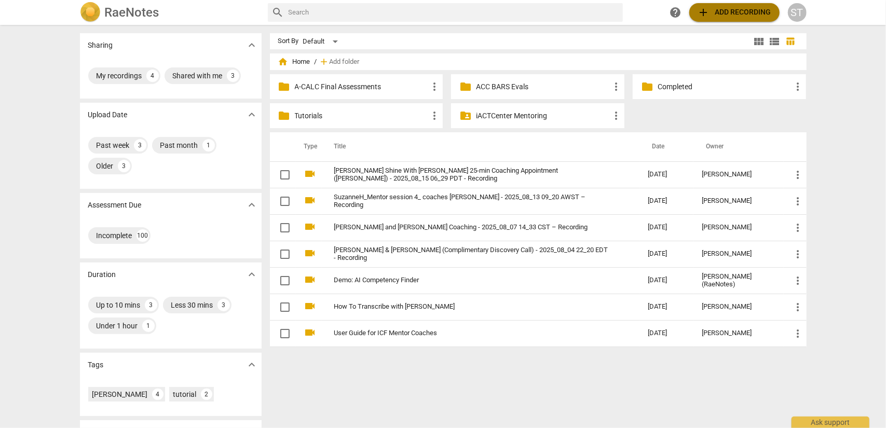
click at [723, 16] on span "add Add recording" at bounding box center [735, 12] width 74 height 12
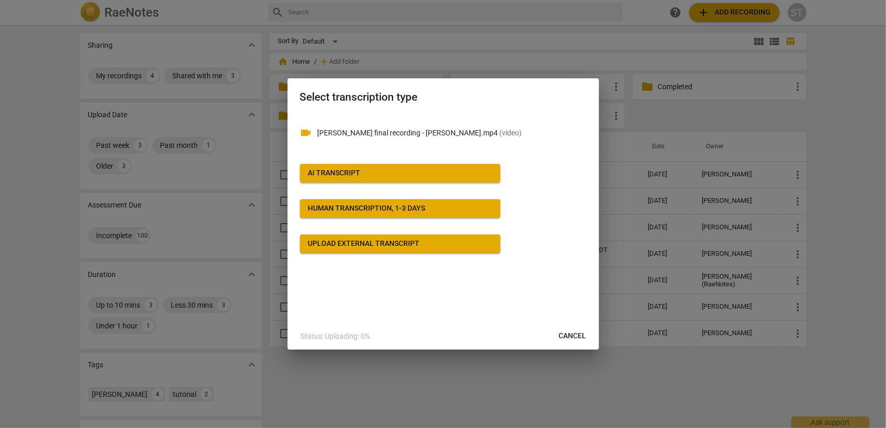
click at [401, 180] on button "AI Transcript" at bounding box center [400, 173] width 200 height 19
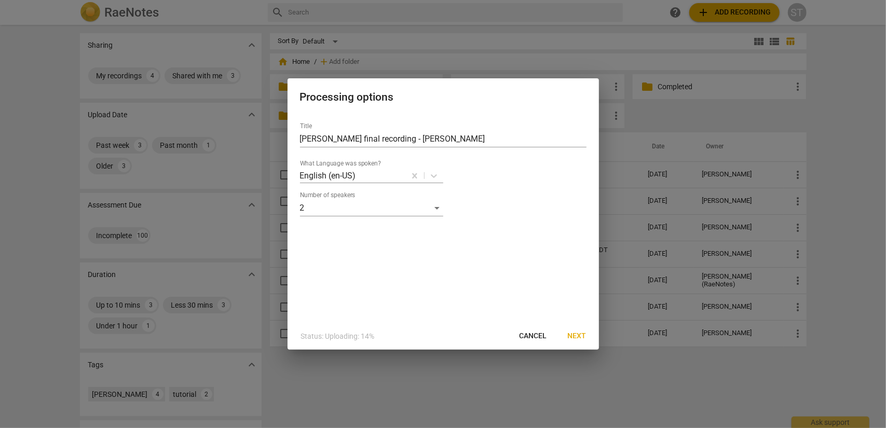
click at [574, 335] on span "Next" at bounding box center [577, 336] width 19 height 10
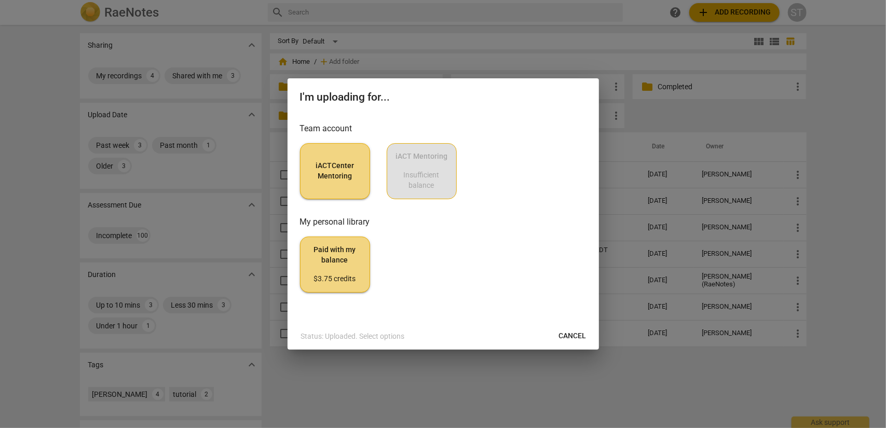
click at [337, 169] on span "iACTCenter Mentoring" at bounding box center [335, 171] width 52 height 20
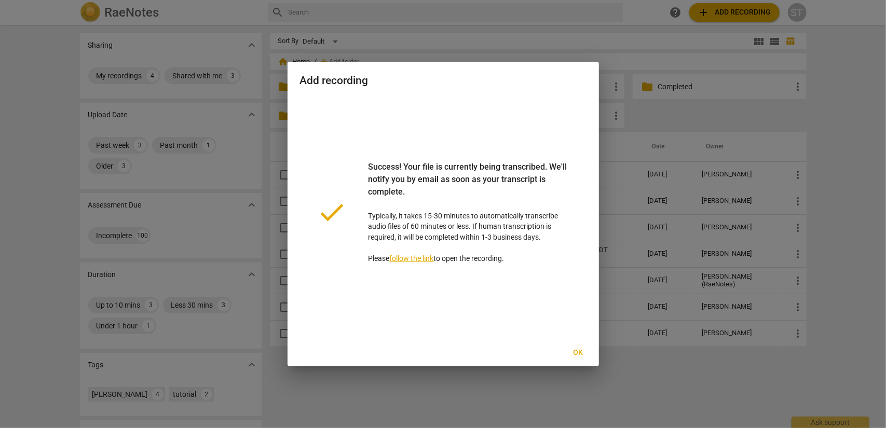
click at [580, 351] on span "Ok" at bounding box center [578, 353] width 17 height 10
